Goal: Check status: Check status

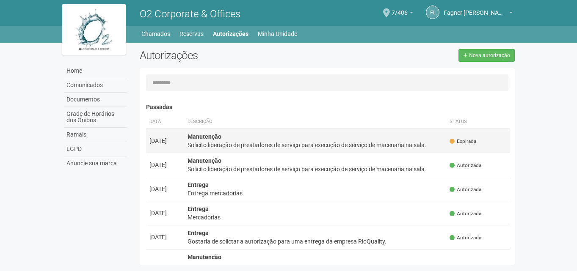
click at [224, 148] on div "Solicito liberação de prestadores de serviço para execução de serviço de macena…" at bounding box center [315, 145] width 256 height 8
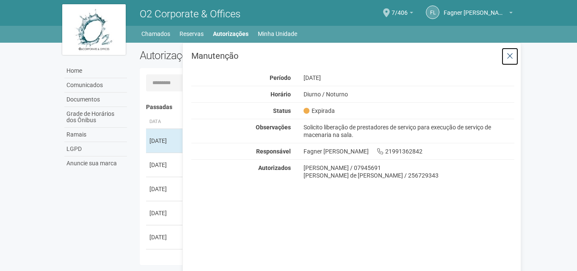
click at [509, 61] on button at bounding box center [509, 56] width 17 height 18
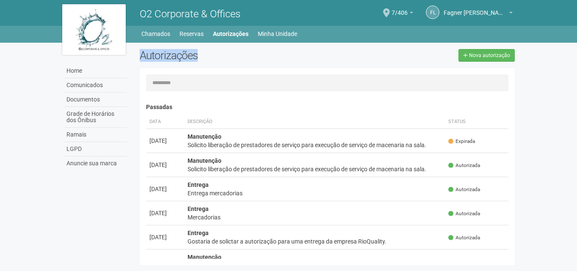
drag, startPoint x: 141, startPoint y: 56, endPoint x: 204, endPoint y: 55, distance: 62.6
click at [204, 55] on h2 "Autorizações" at bounding box center [230, 55] width 181 height 13
drag, startPoint x: 140, startPoint y: 53, endPoint x: 208, endPoint y: 55, distance: 67.7
click at [208, 55] on h2 "Autorizações" at bounding box center [230, 55] width 181 height 13
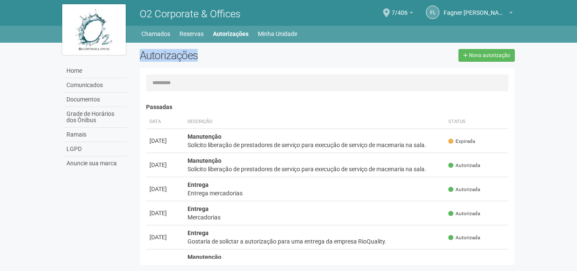
click at [208, 55] on h2 "Autorizações" at bounding box center [230, 55] width 181 height 13
